Goal: Find specific fact: Find specific fact

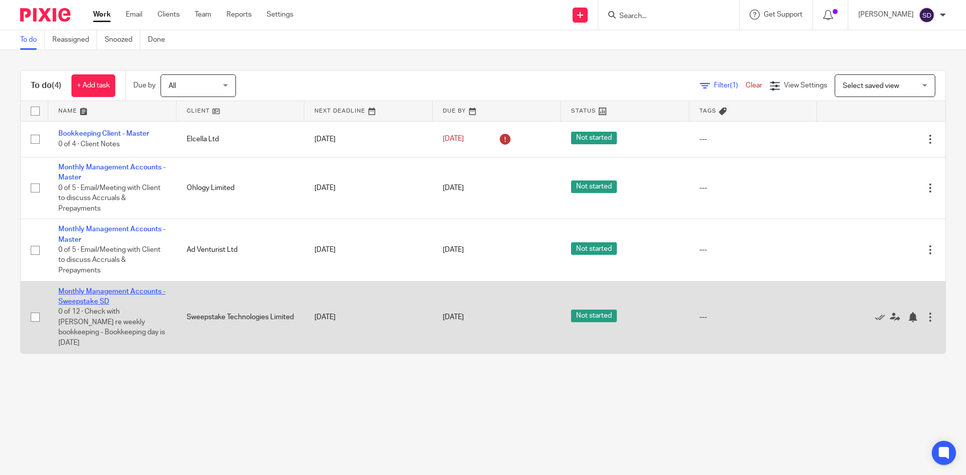
click at [136, 289] on link "Monthly Management Accounts - Sweepstake SD" at bounding box center [111, 296] width 107 height 17
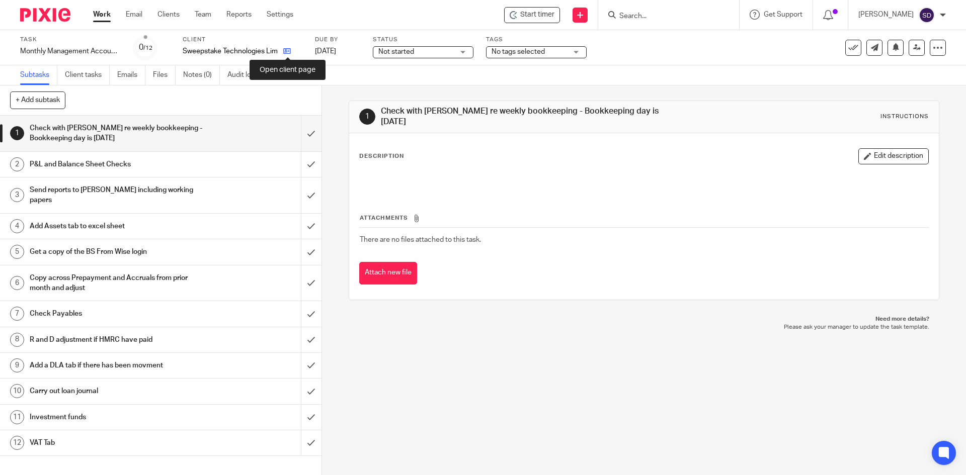
click at [286, 52] on icon at bounding box center [287, 51] width 8 height 8
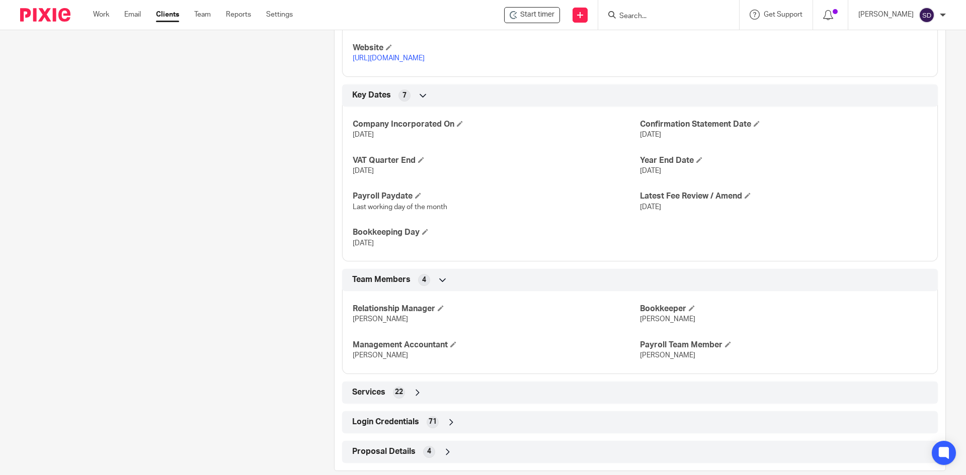
scroll to position [598, 0]
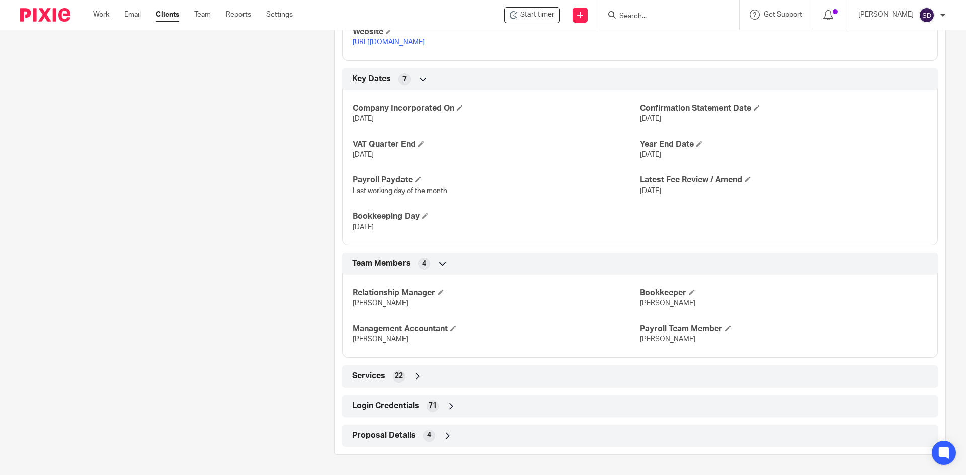
click at [412, 405] on span "Login Credentials" at bounding box center [385, 406] width 67 height 11
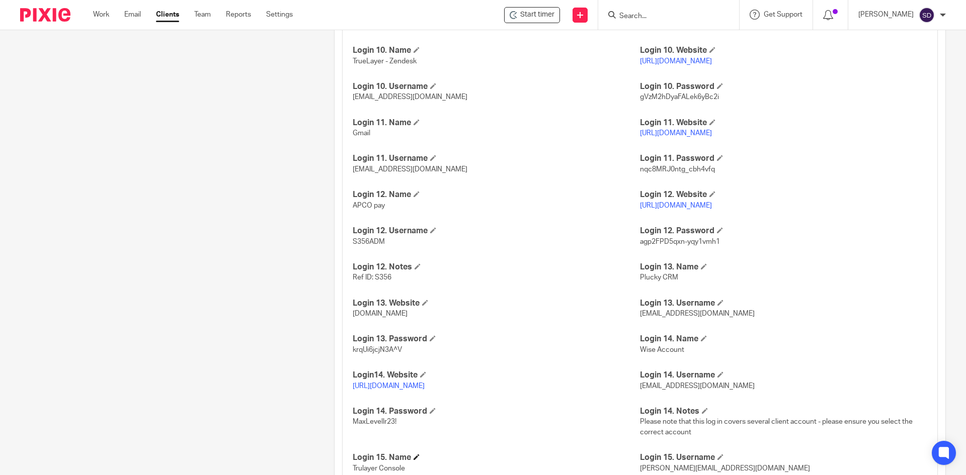
scroll to position [1760, 0]
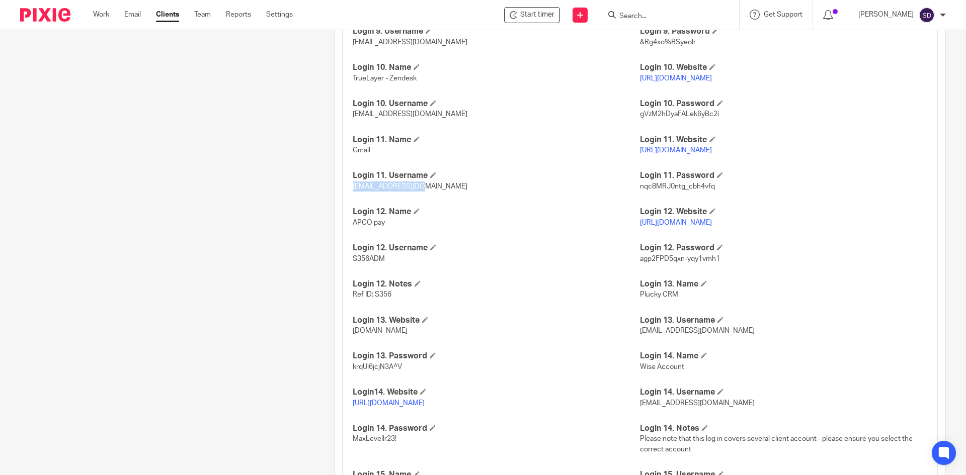
drag, startPoint x: 420, startPoint y: 206, endPoint x: 347, endPoint y: 205, distance: 72.9
copy span "[EMAIL_ADDRESS][DOMAIN_NAME]"
drag, startPoint x: 714, startPoint y: 205, endPoint x: 632, endPoint y: 207, distance: 81.5
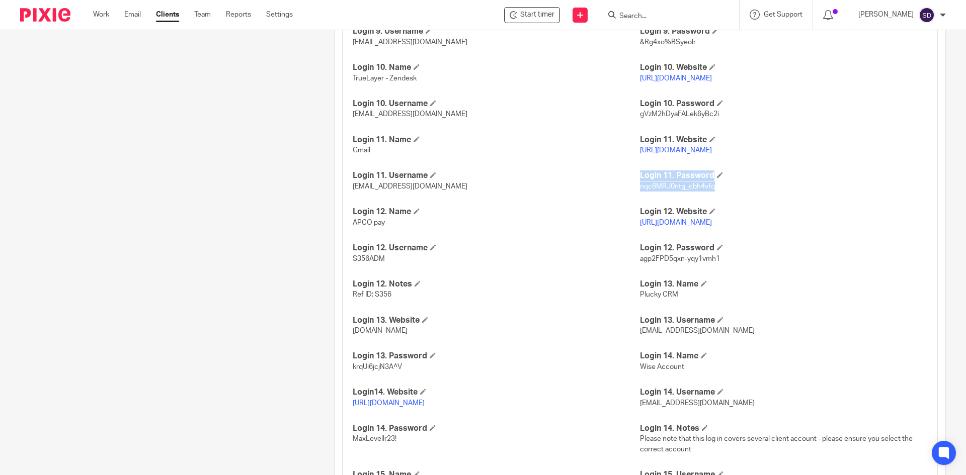
drag, startPoint x: 648, startPoint y: 214, endPoint x: 667, endPoint y: 218, distance: 19.0
drag, startPoint x: 714, startPoint y: 209, endPoint x: 636, endPoint y: 210, distance: 78.0
click at [640, 192] on p "nqc8MRJ0ntg_cbh4vfq" at bounding box center [783, 187] width 287 height 10
copy span "nqc8MRJ0ntg_cbh4vfq"
